Goal: Information Seeking & Learning: Find specific fact

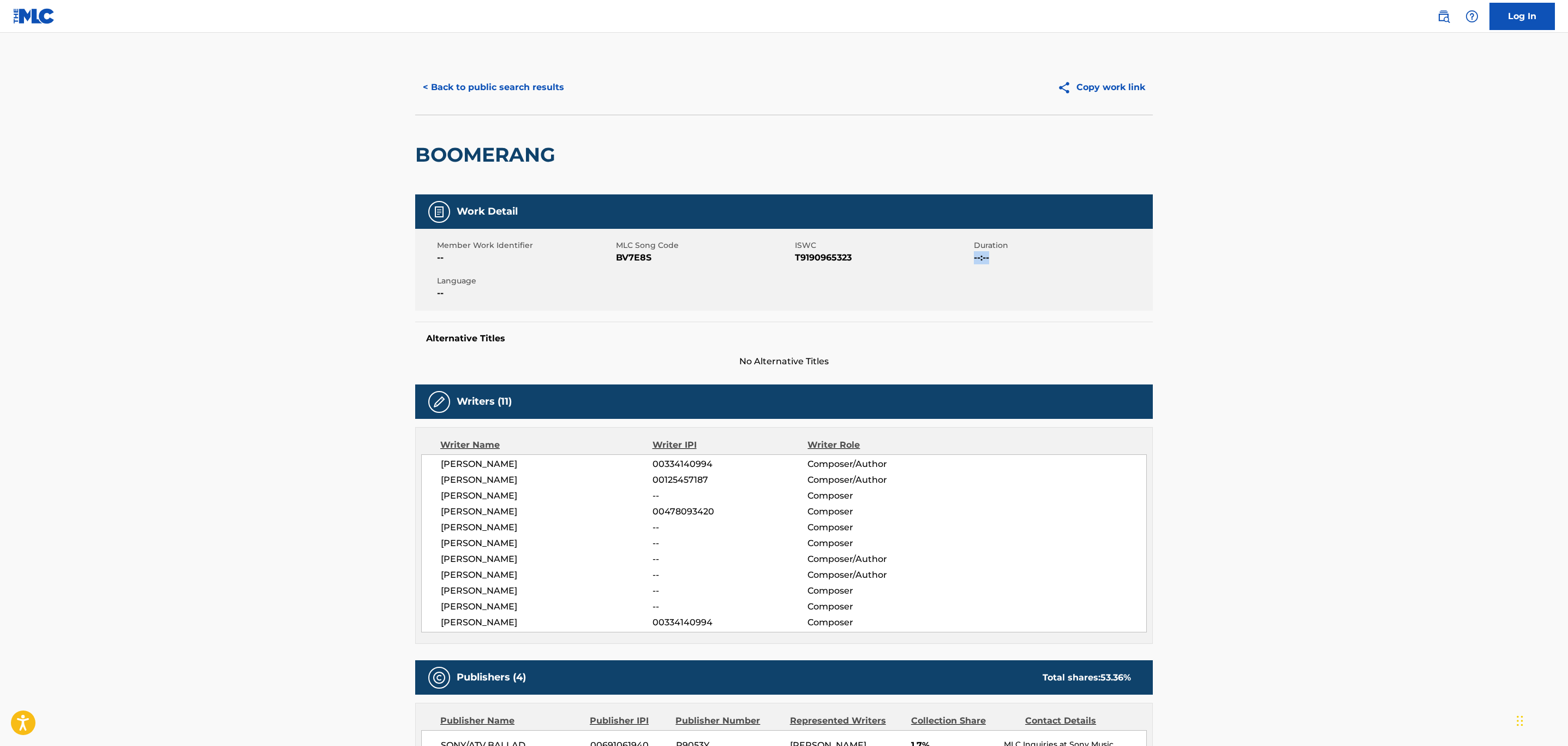
click at [509, 84] on button "< Back to public search results" at bounding box center [493, 88] width 156 height 27
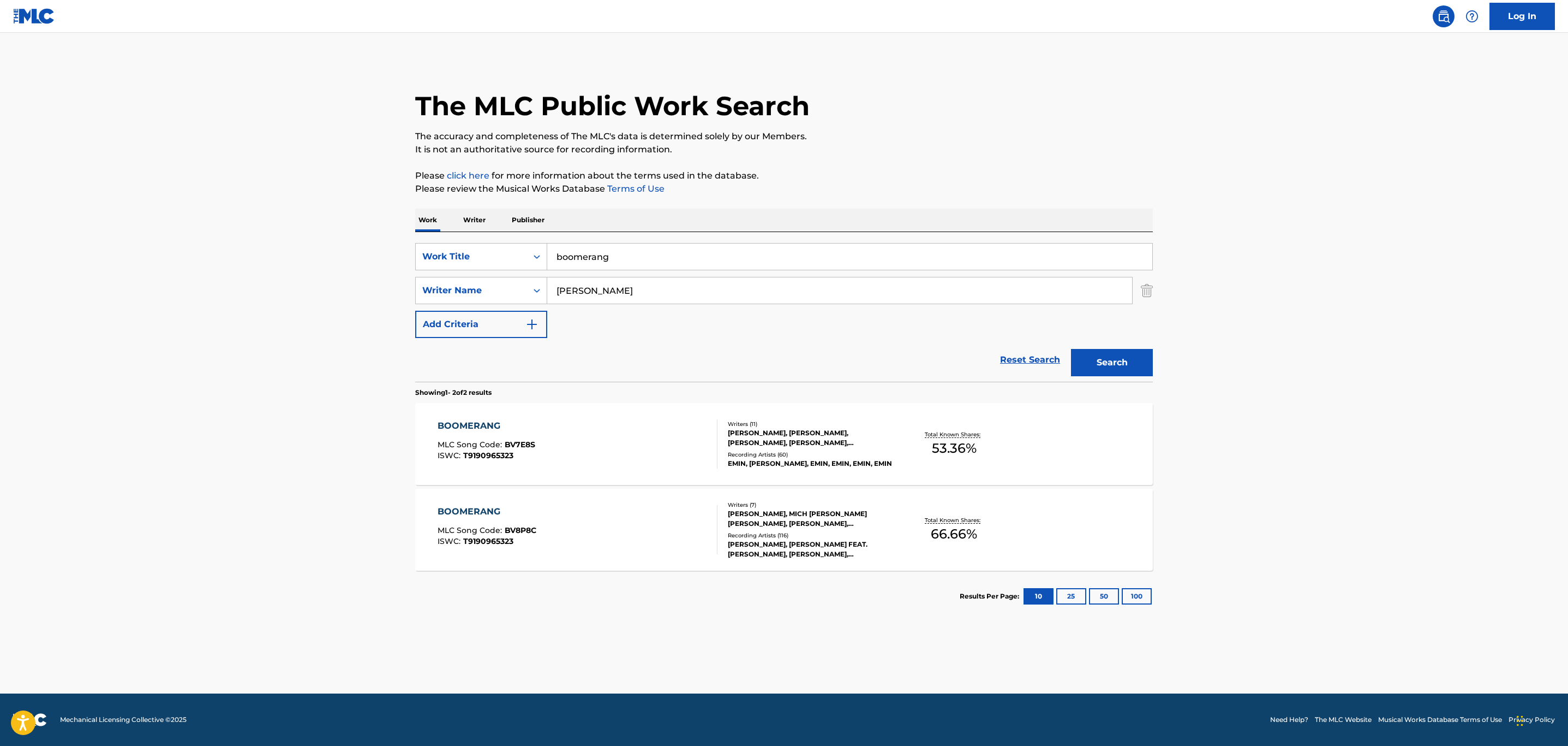
click at [656, 536] on div "BOOMERANG MLC Song Code : BV8P8C ISWC : T9190965323" at bounding box center [577, 529] width 281 height 49
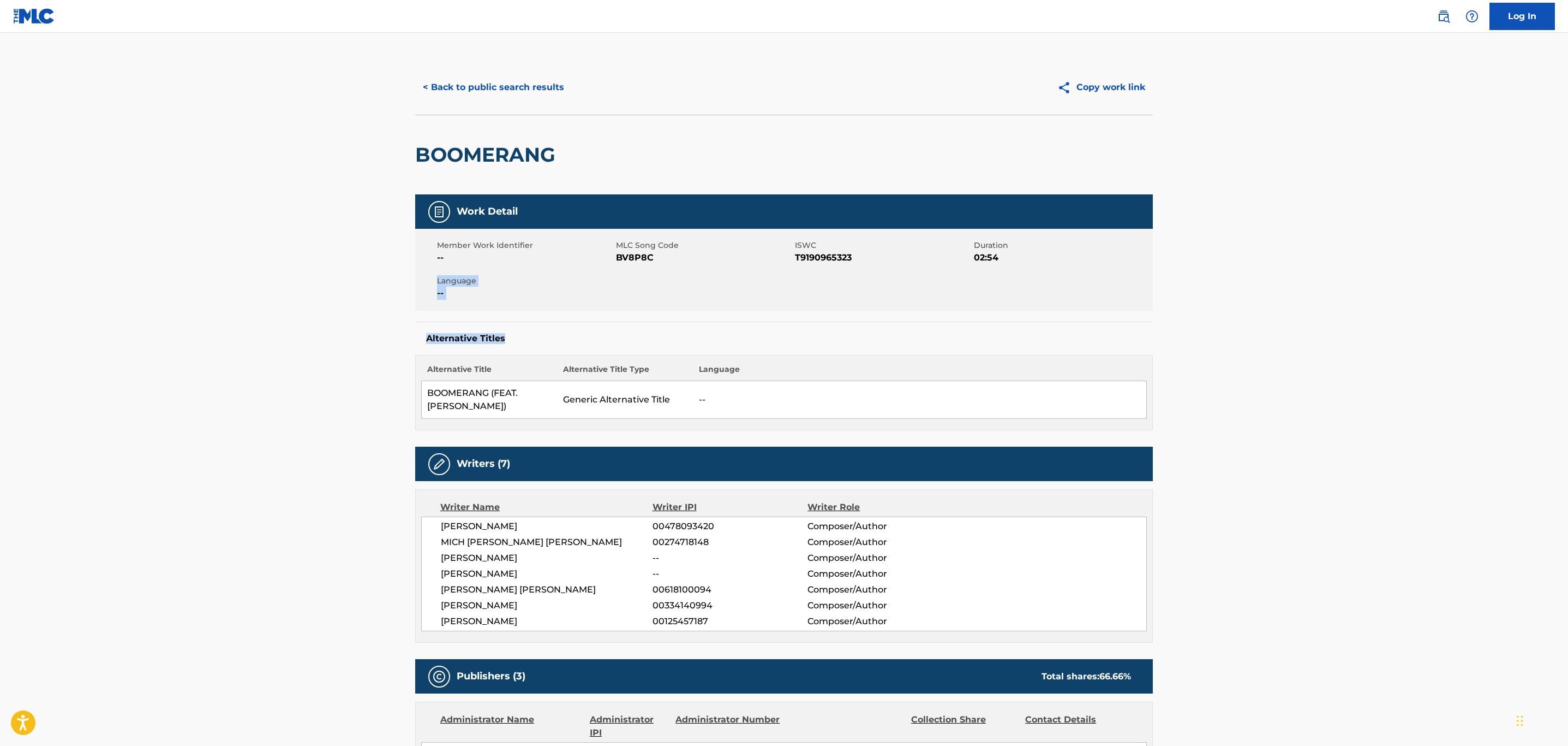
drag, startPoint x: 1567, startPoint y: 292, endPoint x: 1578, endPoint y: 389, distance: 97.6
click at [1568, 389] on html "Accessibility Screen-Reader Guide, Feedback, and Issue Reporting | New window C…" at bounding box center [784, 373] width 1568 height 746
drag, startPoint x: 1364, startPoint y: 400, endPoint x: 1375, endPoint y: 397, distance: 11.4
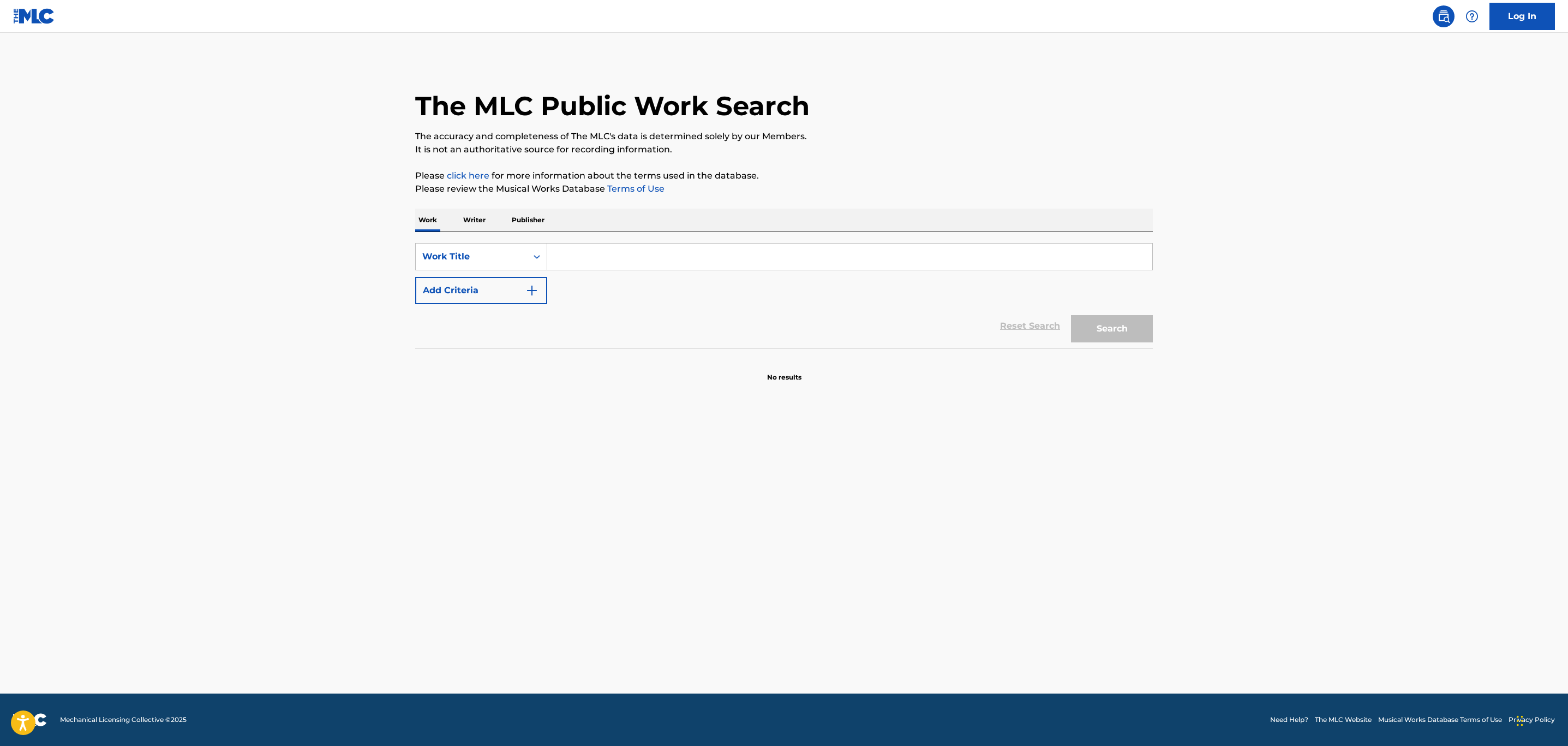
click at [676, 262] on input "Search Form" at bounding box center [850, 256] width 605 height 27
type input "nan's theme"
click at [1071, 315] on button "Search" at bounding box center [1112, 329] width 82 height 27
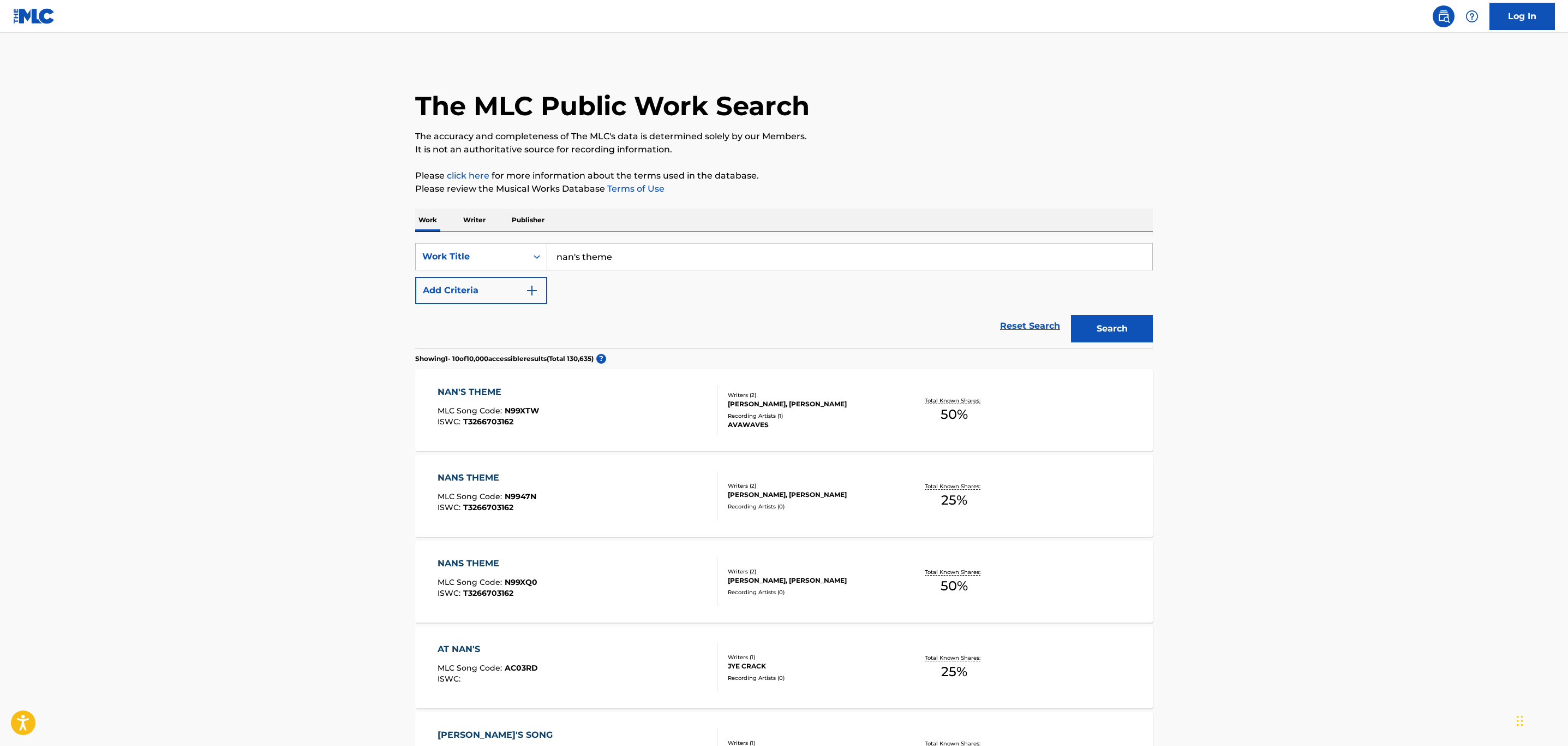
click at [683, 416] on div "NAN'S THEME MLC Song Code : N99XTW ISWC : T3266703162" at bounding box center [577, 410] width 281 height 49
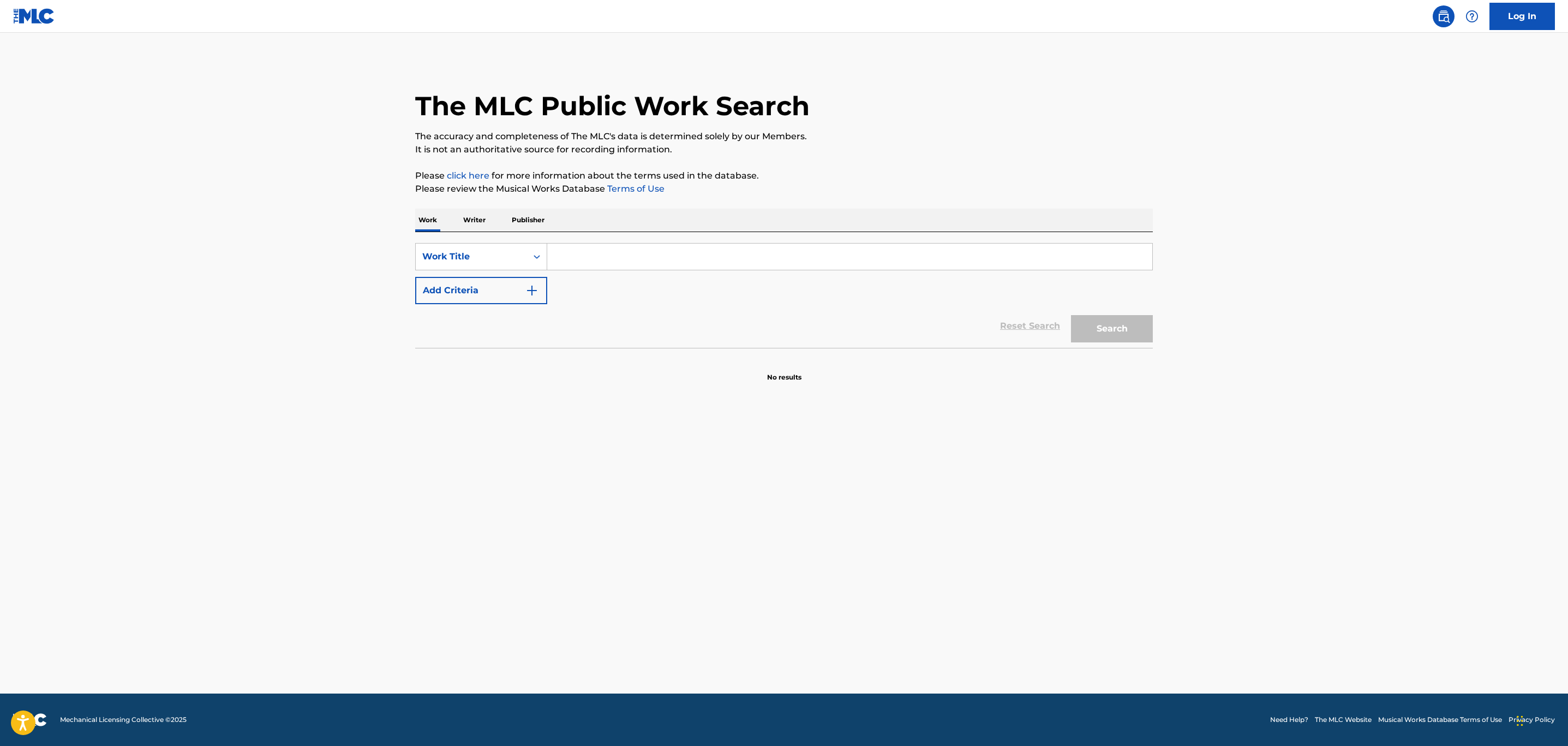
click at [637, 250] on input "Search Form" at bounding box center [850, 256] width 605 height 27
type input "nan's theme"
click at [1071, 315] on button "Search" at bounding box center [1112, 329] width 82 height 27
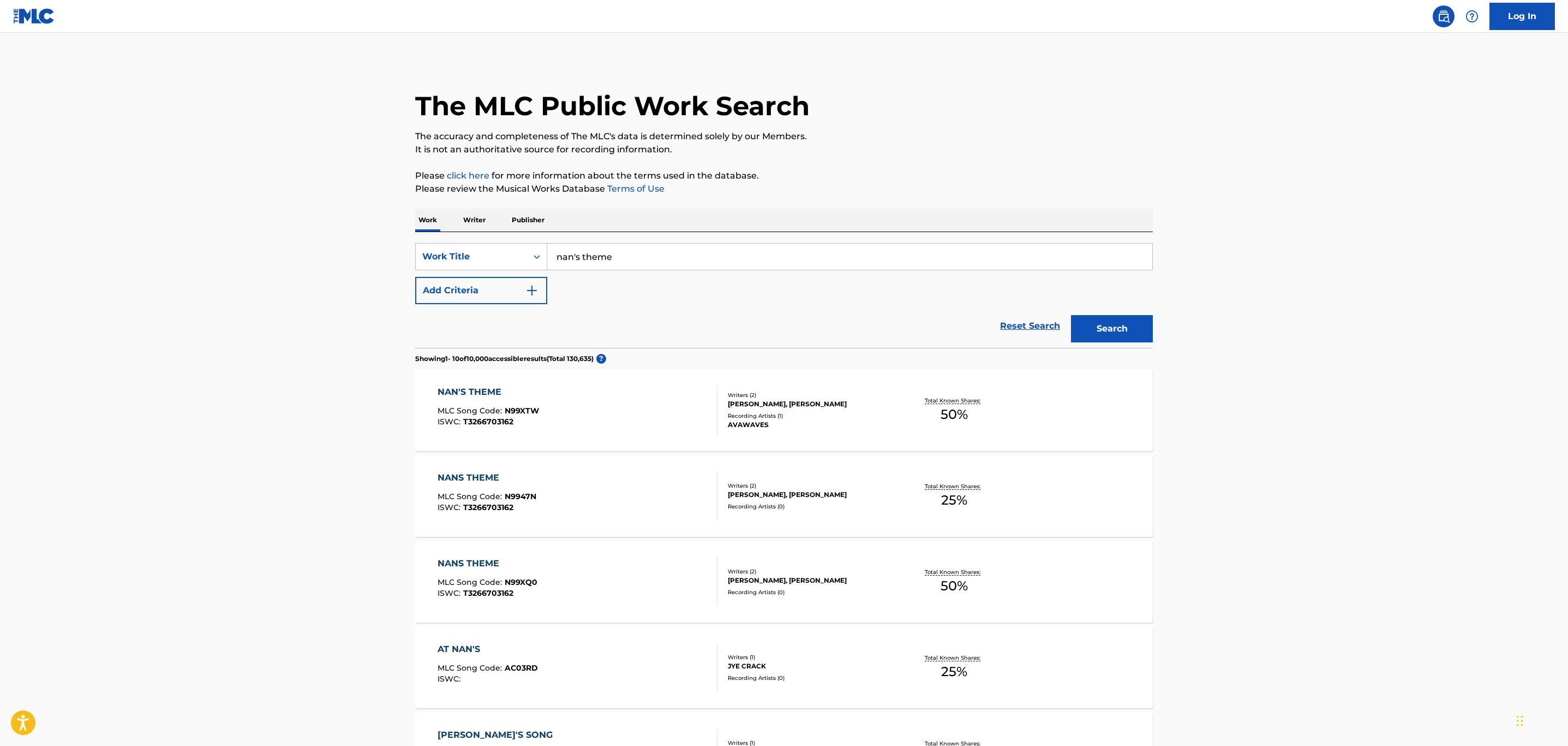
click at [680, 511] on div "NANS THEME MLC Song Code : N9947N ISWC : T3266703162" at bounding box center [577, 496] width 281 height 49
